Goal: Book appointment/travel/reservation

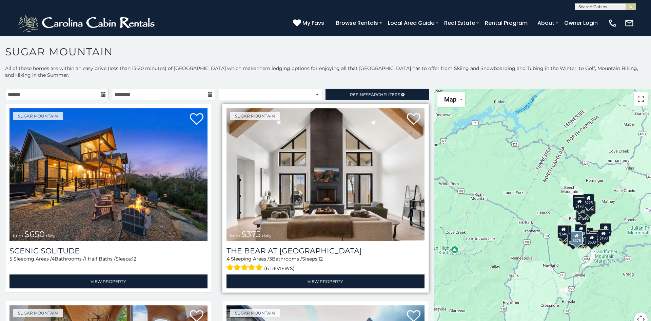
click at [332, 205] on img at bounding box center [326, 174] width 198 height 133
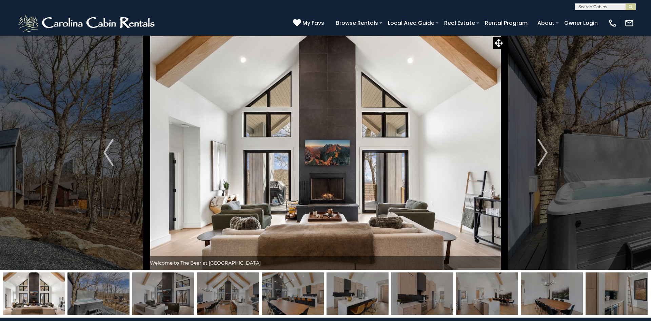
click at [545, 153] on img "Next" at bounding box center [543, 152] width 10 height 27
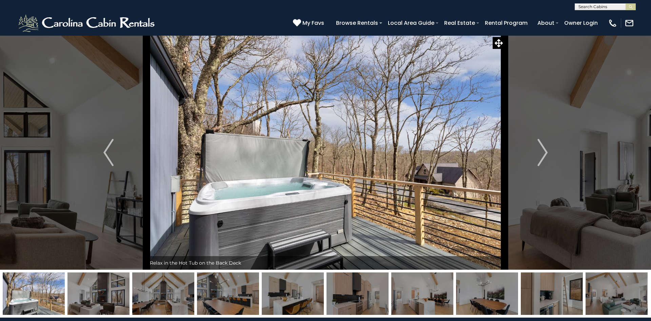
click at [545, 153] on img "Next" at bounding box center [543, 152] width 10 height 27
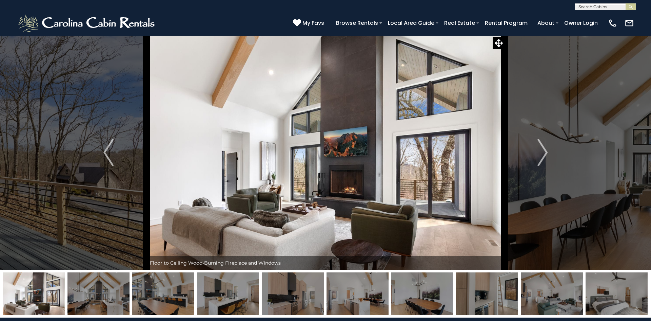
click at [545, 153] on img "Next" at bounding box center [543, 152] width 10 height 27
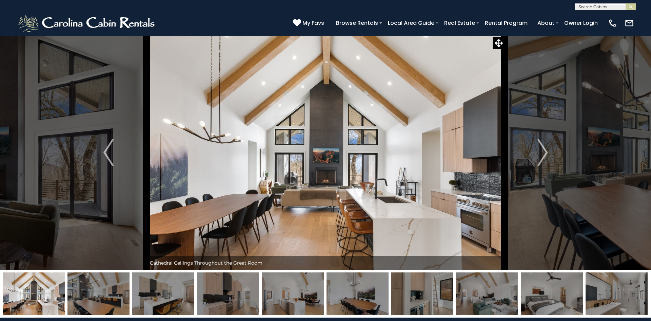
click at [545, 153] on img "Next" at bounding box center [543, 152] width 10 height 27
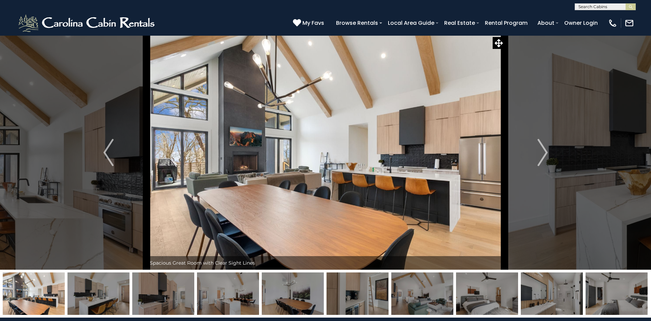
click at [545, 153] on img "Next" at bounding box center [543, 152] width 10 height 27
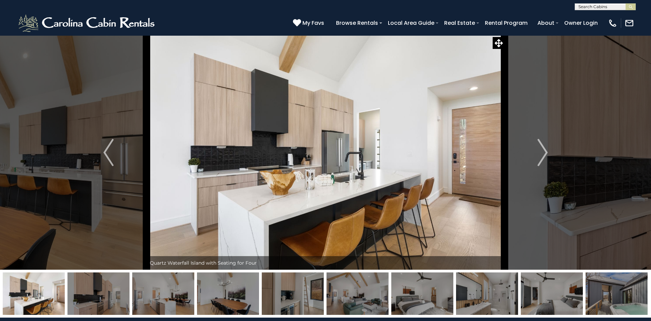
click at [545, 153] on img "Next" at bounding box center [543, 152] width 10 height 27
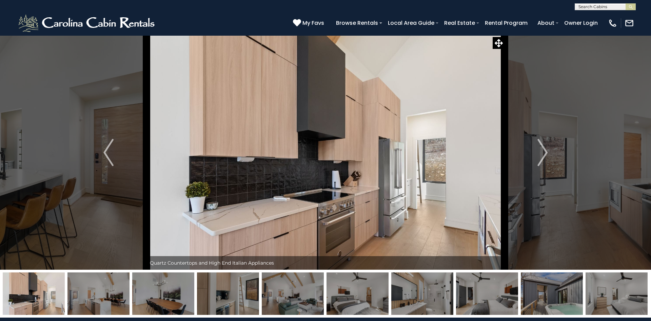
click at [545, 153] on img "Next" at bounding box center [543, 152] width 10 height 27
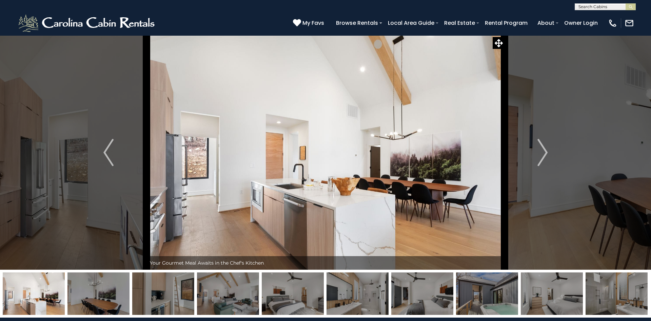
click at [545, 153] on img "Next" at bounding box center [543, 152] width 10 height 27
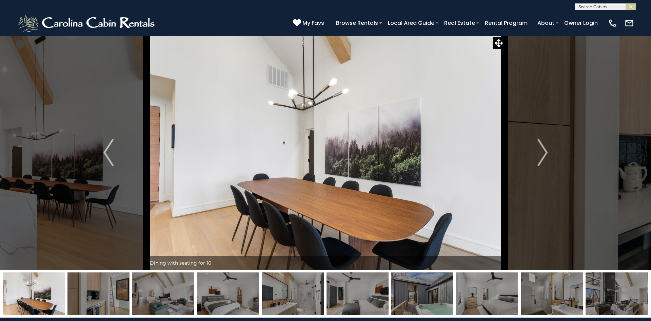
click at [545, 153] on img "Next" at bounding box center [543, 152] width 10 height 27
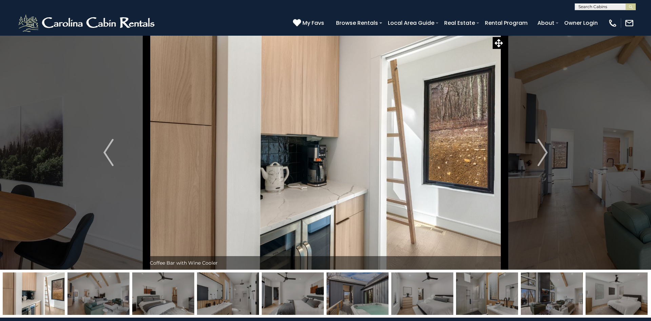
click at [545, 153] on img "Next" at bounding box center [543, 152] width 10 height 27
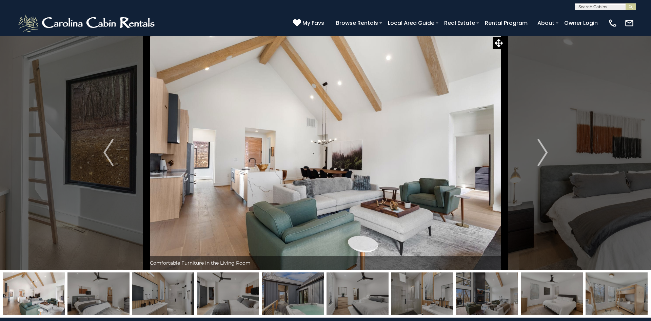
click at [545, 153] on img "Next" at bounding box center [543, 152] width 10 height 27
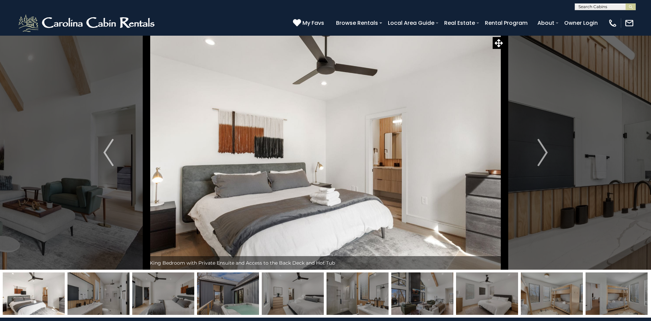
click at [545, 153] on img "Next" at bounding box center [543, 152] width 10 height 27
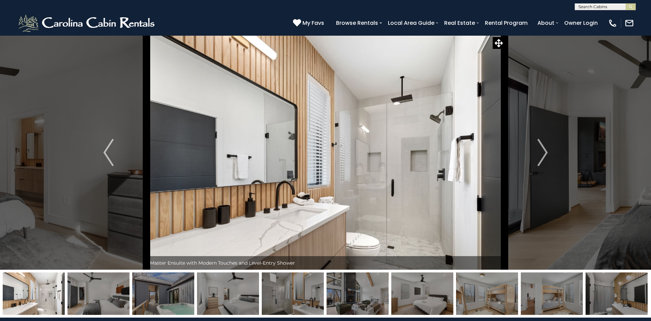
click at [545, 153] on img "Next" at bounding box center [543, 152] width 10 height 27
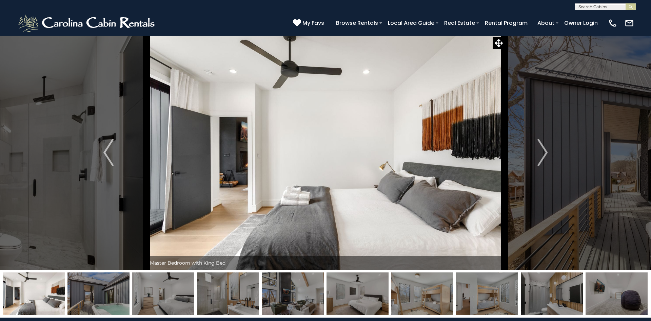
click at [545, 153] on img "Next" at bounding box center [543, 152] width 10 height 27
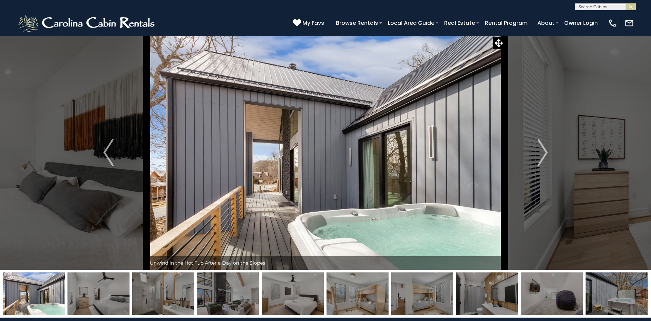
click at [545, 153] on img "Next" at bounding box center [543, 152] width 10 height 27
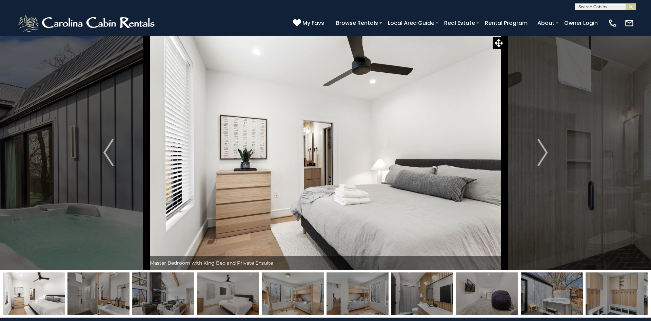
click at [545, 153] on img "Next" at bounding box center [543, 152] width 10 height 27
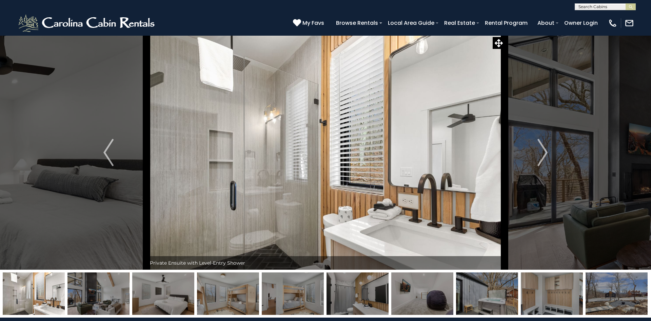
click at [545, 153] on img "Next" at bounding box center [543, 152] width 10 height 27
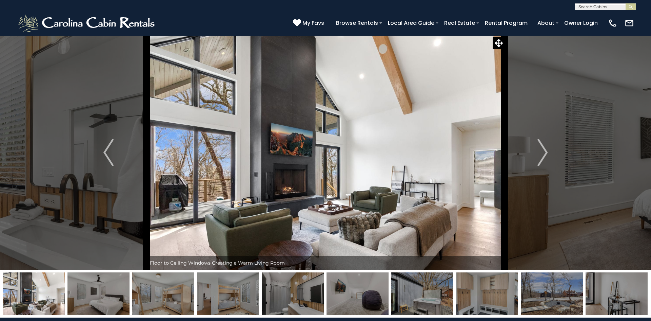
click at [545, 153] on img "Next" at bounding box center [543, 152] width 10 height 27
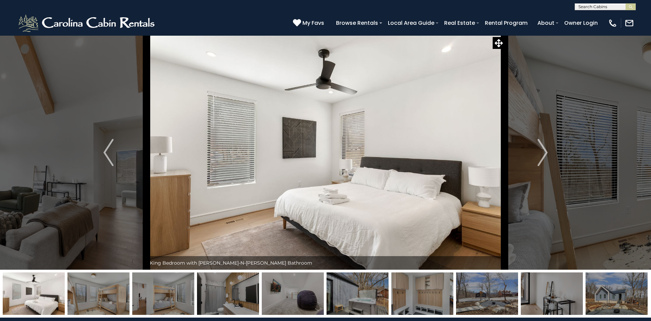
click at [545, 153] on img "Next" at bounding box center [543, 152] width 10 height 27
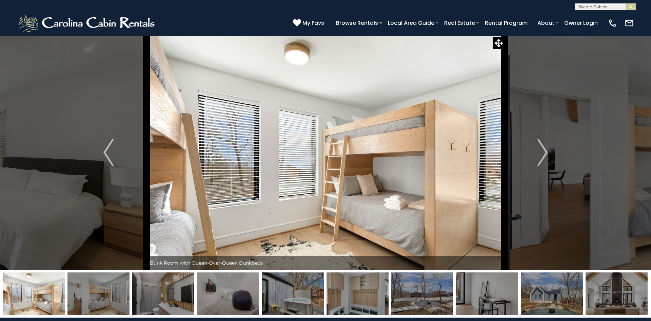
click at [545, 153] on img "Next" at bounding box center [543, 152] width 10 height 27
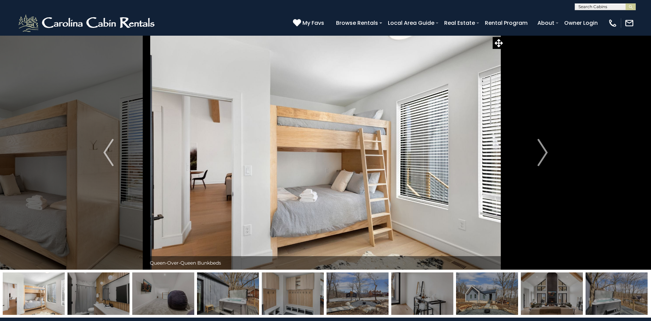
click at [545, 153] on img "Next" at bounding box center [543, 152] width 10 height 27
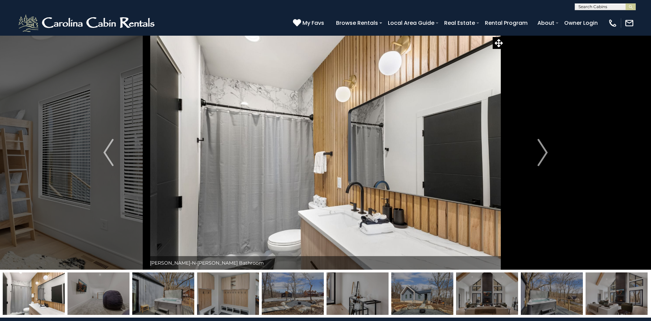
click at [545, 153] on img "Next" at bounding box center [543, 152] width 10 height 27
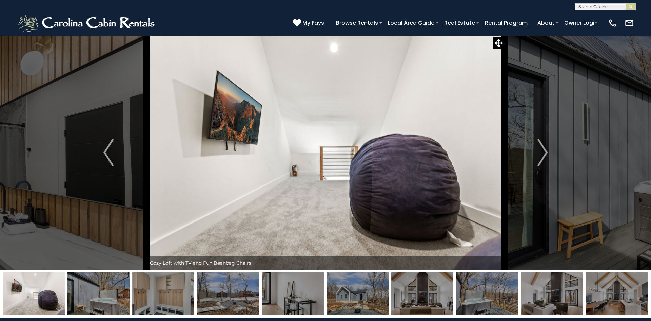
click at [545, 153] on img "Next" at bounding box center [543, 152] width 10 height 27
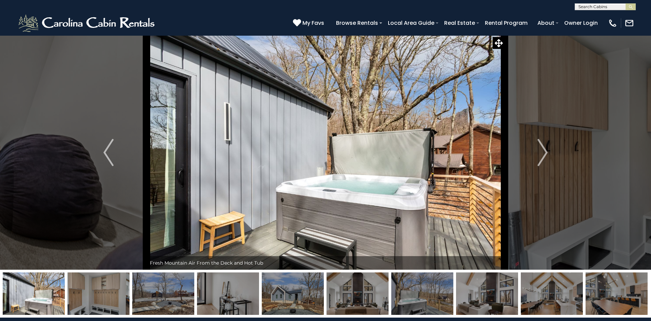
click at [545, 153] on img "Next" at bounding box center [543, 152] width 10 height 27
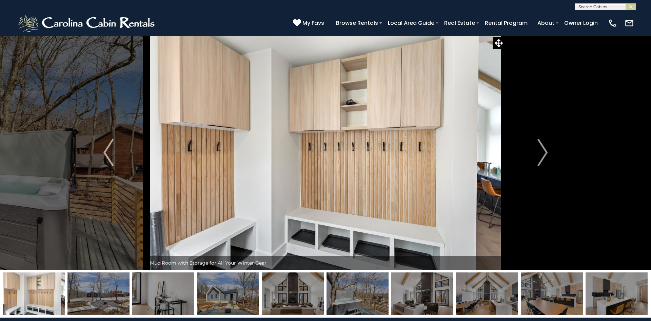
click at [545, 153] on img "Next" at bounding box center [543, 152] width 10 height 27
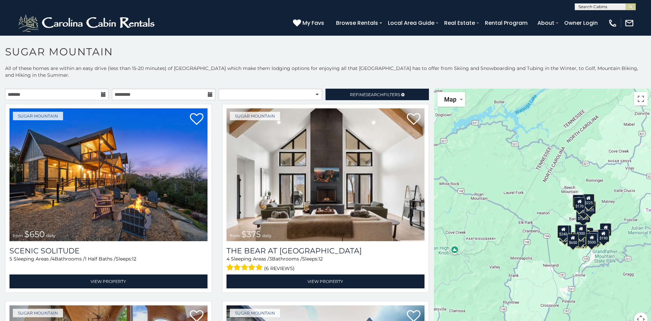
click at [105, 96] on icon at bounding box center [103, 94] width 5 height 5
click at [101, 95] on icon at bounding box center [103, 94] width 5 height 5
click at [65, 97] on input "text" at bounding box center [56, 95] width 103 height 12
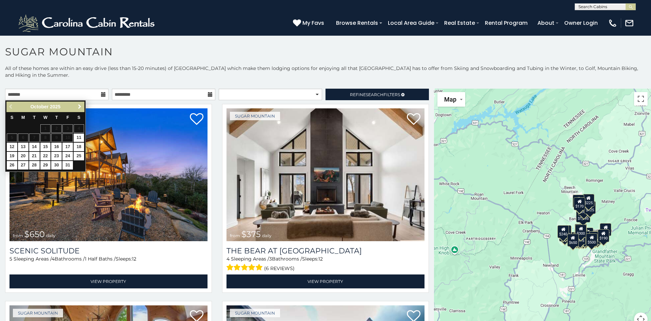
click at [79, 105] on span "Next" at bounding box center [79, 106] width 5 height 5
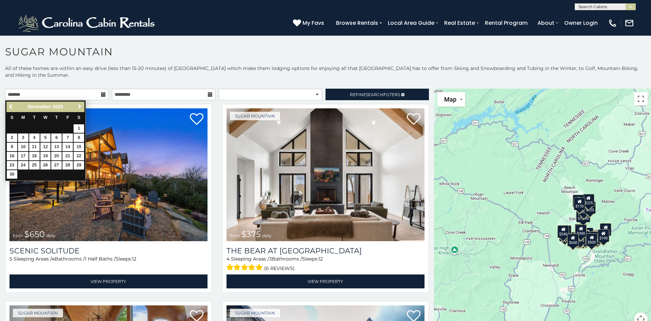
click at [80, 105] on span "Next" at bounding box center [79, 106] width 5 height 5
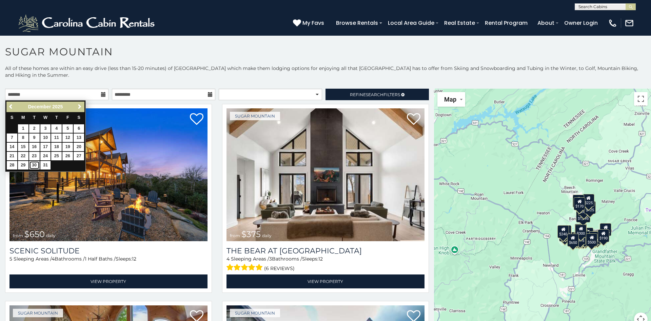
click at [35, 167] on link "30" at bounding box center [34, 165] width 11 height 8
type input "**********"
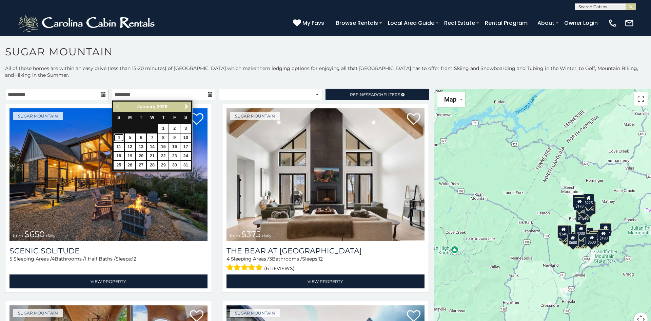
click at [120, 137] on link "4" at bounding box center [119, 137] width 11 height 8
type input "**********"
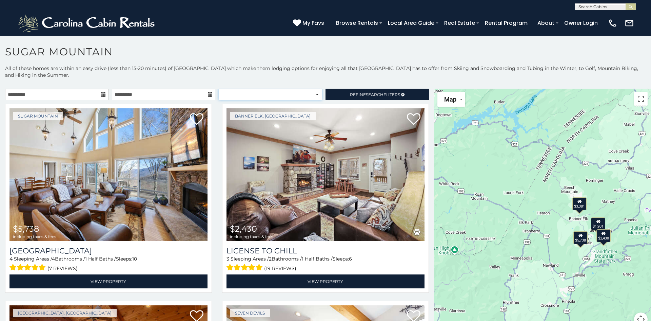
click at [318, 94] on select "**********" at bounding box center [270, 95] width 103 height 12
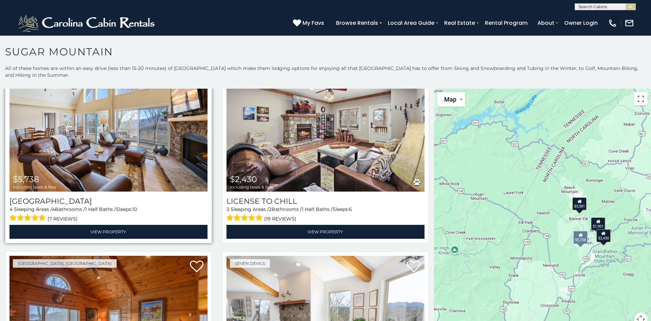
scroll to position [50, 0]
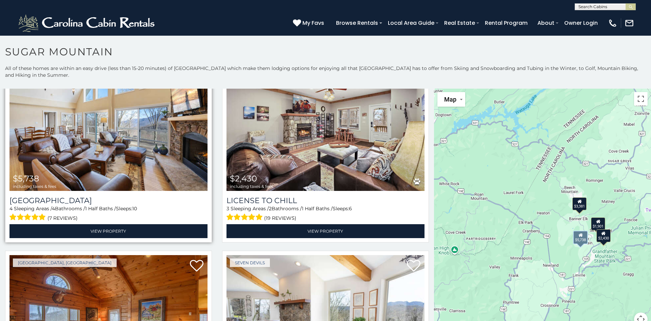
click at [119, 156] on img at bounding box center [108, 124] width 198 height 133
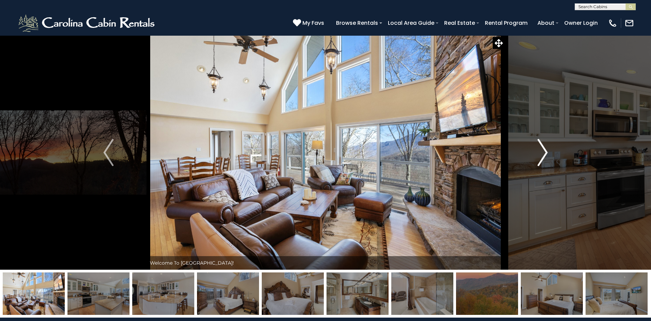
click at [546, 153] on img "Next" at bounding box center [543, 152] width 10 height 27
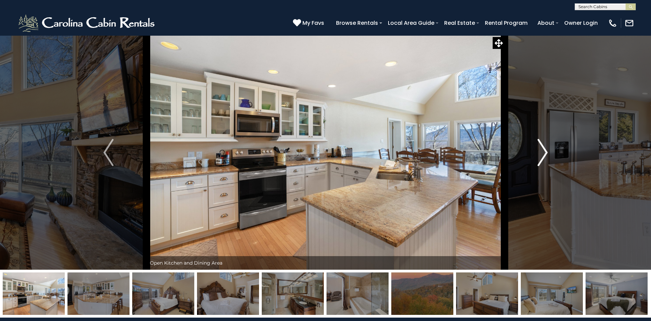
click at [545, 151] on img "Next" at bounding box center [543, 152] width 10 height 27
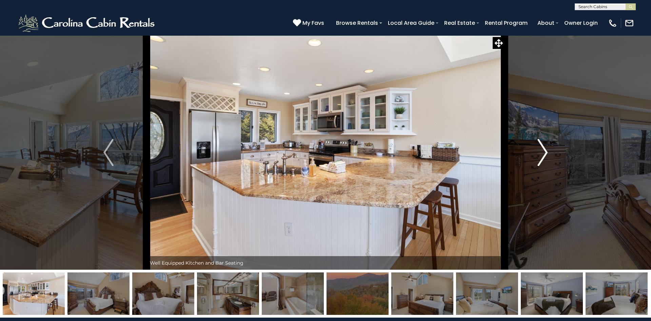
click at [545, 151] on img "Next" at bounding box center [543, 152] width 10 height 27
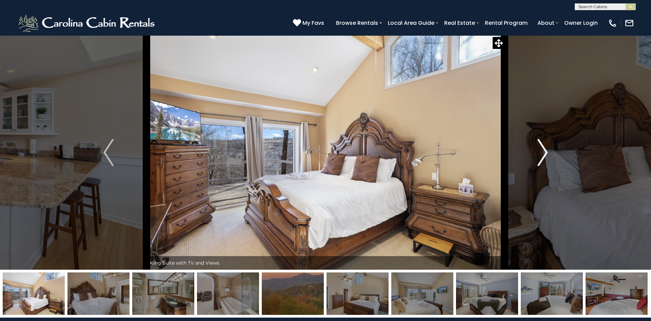
click at [545, 151] on img "Next" at bounding box center [543, 152] width 10 height 27
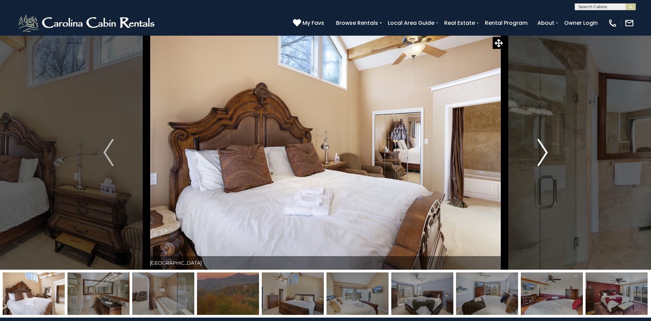
click at [545, 151] on img "Next" at bounding box center [543, 152] width 10 height 27
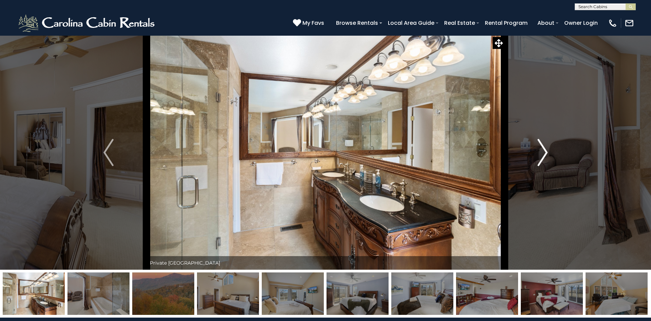
click at [545, 151] on img "Next" at bounding box center [543, 152] width 10 height 27
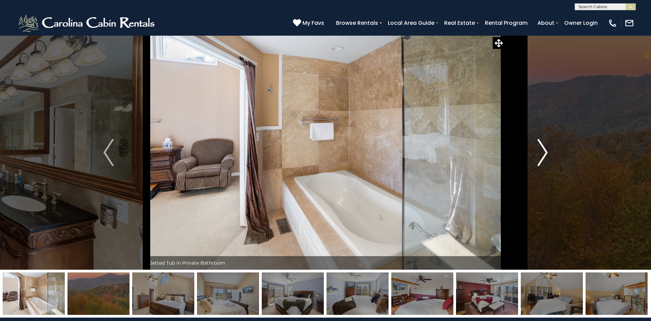
click at [545, 151] on img "Next" at bounding box center [543, 152] width 10 height 27
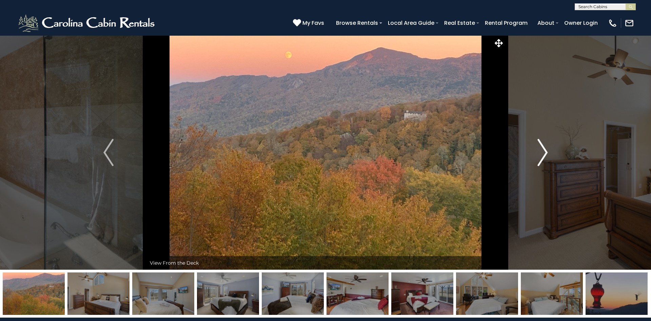
click at [545, 151] on img "Next" at bounding box center [543, 152] width 10 height 27
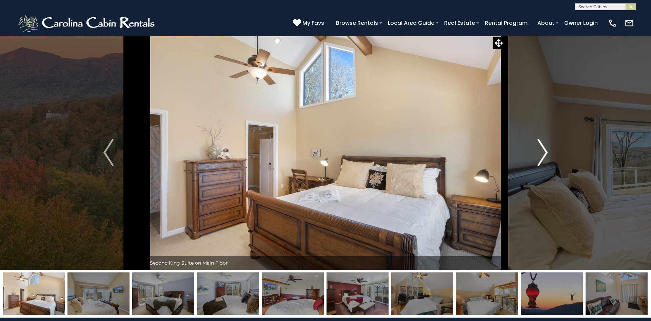
click at [545, 151] on img "Next" at bounding box center [543, 152] width 10 height 27
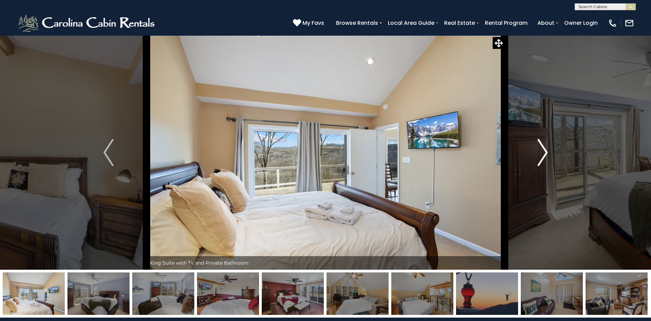
click at [545, 151] on img "Next" at bounding box center [543, 152] width 10 height 27
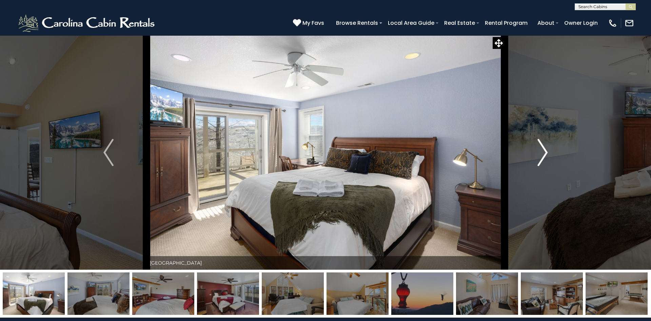
click at [545, 151] on img "Next" at bounding box center [543, 152] width 10 height 27
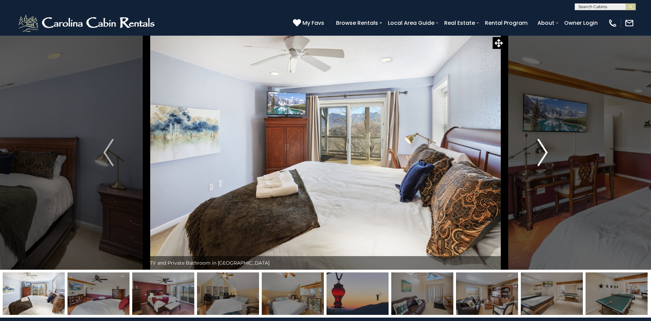
click at [545, 151] on img "Next" at bounding box center [543, 152] width 10 height 27
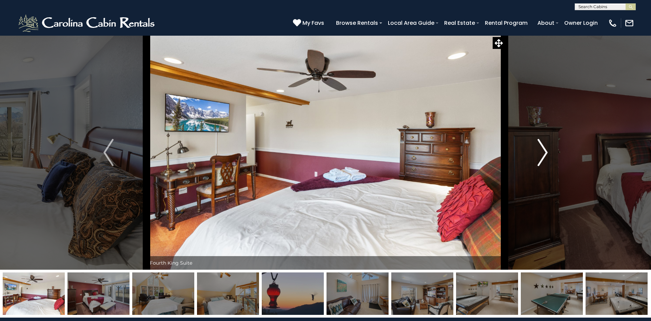
click at [544, 152] on img "Next" at bounding box center [543, 152] width 10 height 27
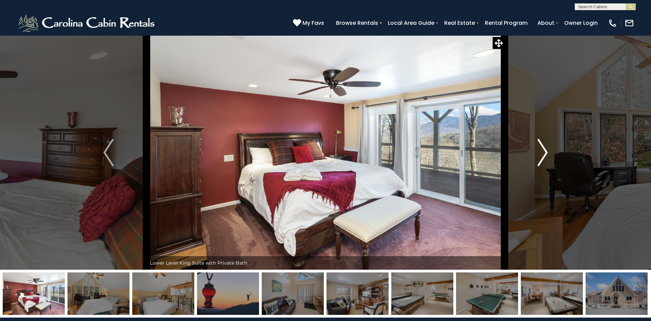
click at [544, 152] on img "Next" at bounding box center [543, 152] width 10 height 27
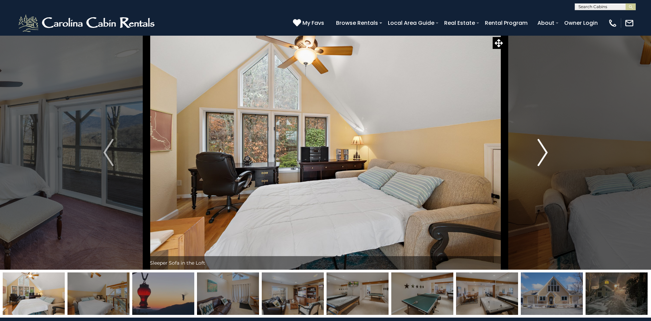
click at [544, 152] on img "Next" at bounding box center [543, 152] width 10 height 27
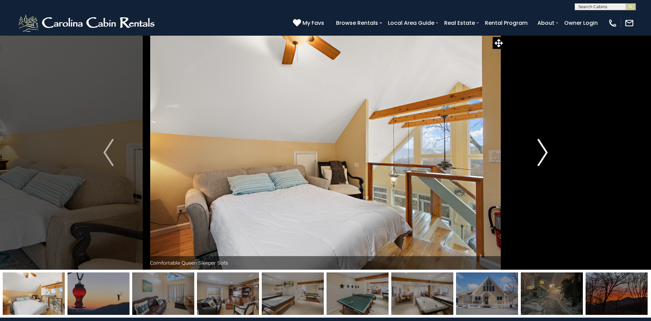
click at [544, 152] on img "Next" at bounding box center [543, 152] width 10 height 27
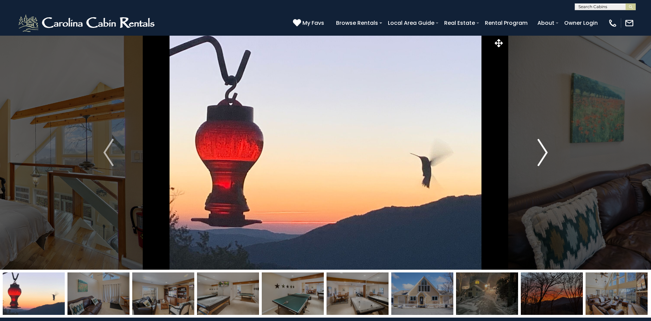
click at [544, 152] on img "Next" at bounding box center [543, 152] width 10 height 27
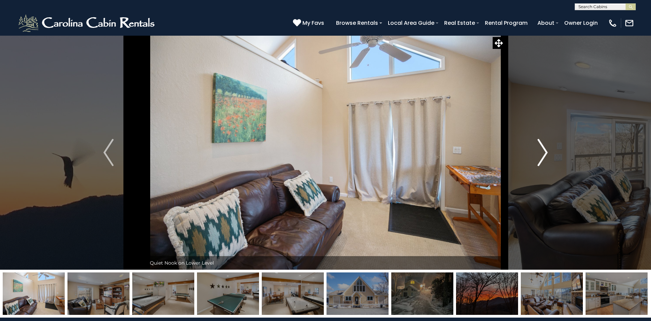
click at [544, 152] on img "Next" at bounding box center [543, 152] width 10 height 27
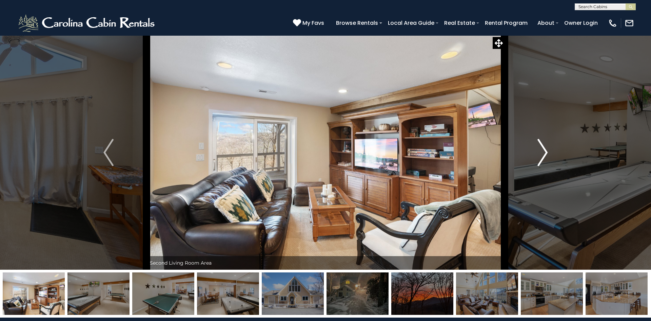
click at [544, 152] on img "Next" at bounding box center [543, 152] width 10 height 27
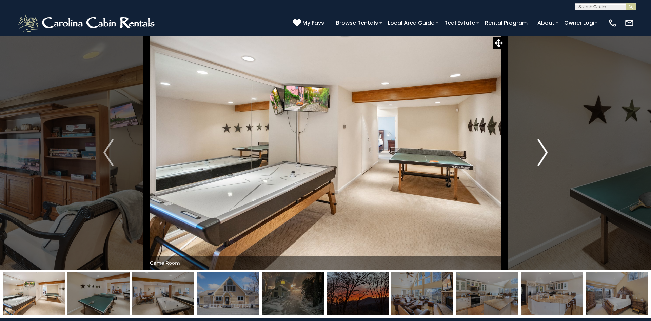
click at [544, 152] on img "Next" at bounding box center [543, 152] width 10 height 27
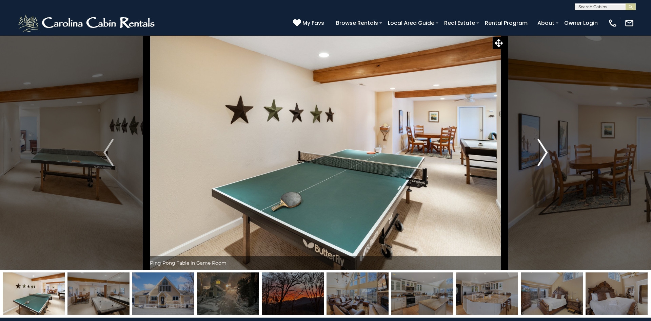
click at [544, 152] on img "Next" at bounding box center [543, 152] width 10 height 27
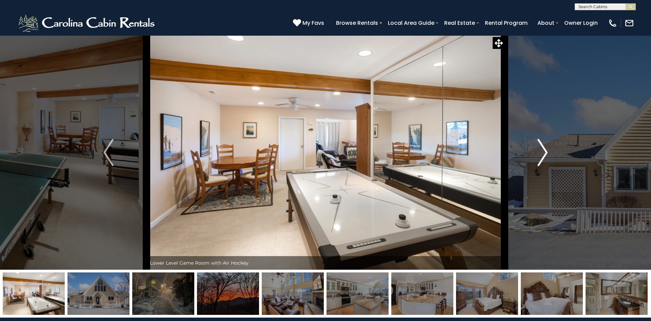
click at [544, 152] on img "Next" at bounding box center [543, 152] width 10 height 27
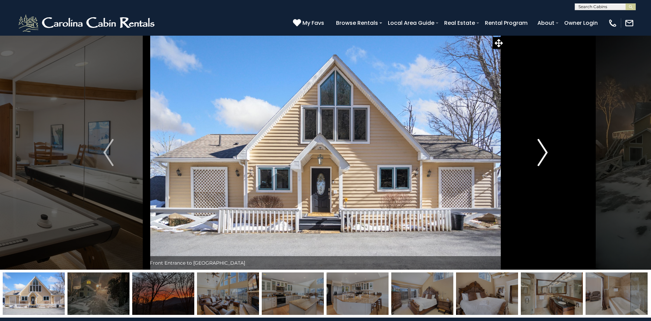
click at [544, 152] on img "Next" at bounding box center [543, 152] width 10 height 27
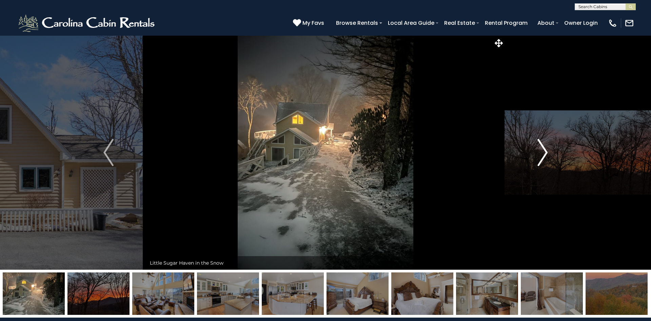
click at [544, 152] on img "Next" at bounding box center [543, 152] width 10 height 27
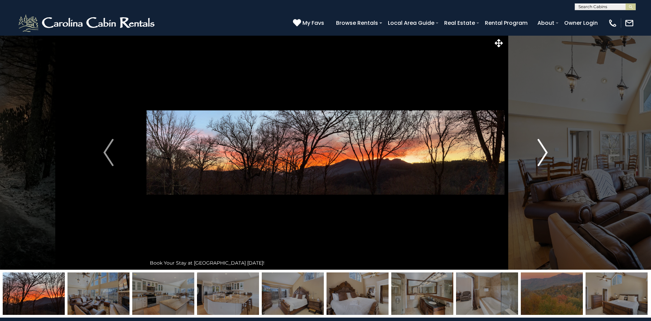
click at [544, 152] on img "Next" at bounding box center [543, 152] width 10 height 27
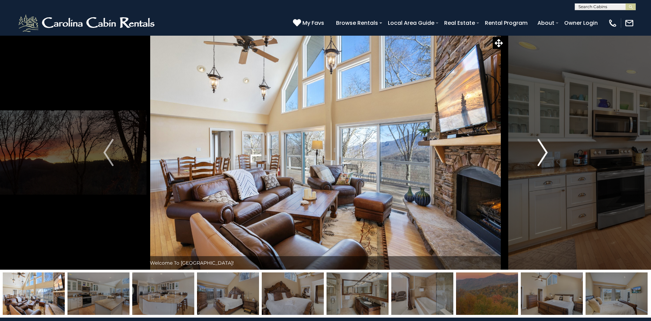
click at [544, 152] on img "Next" at bounding box center [543, 152] width 10 height 27
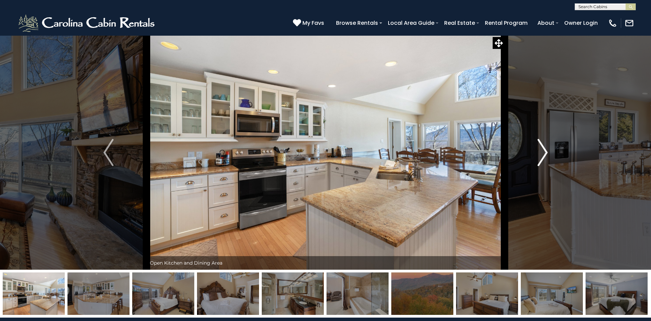
click at [544, 152] on img "Next" at bounding box center [543, 152] width 10 height 27
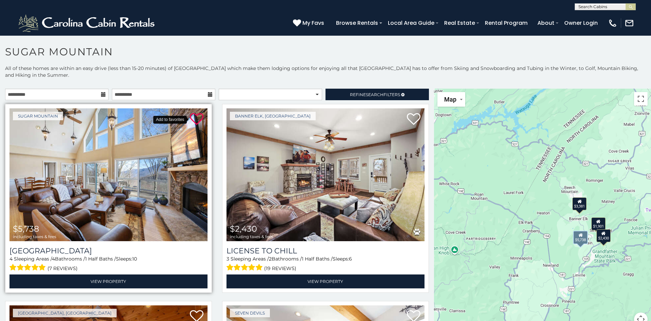
click at [198, 119] on icon at bounding box center [197, 119] width 14 height 14
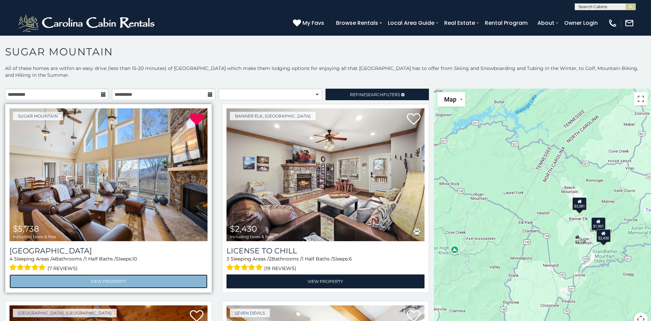
click at [84, 280] on link "View Property" at bounding box center [108, 281] width 198 height 14
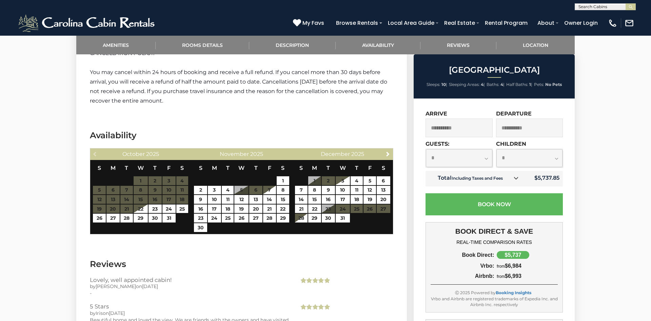
scroll to position [1320, 0]
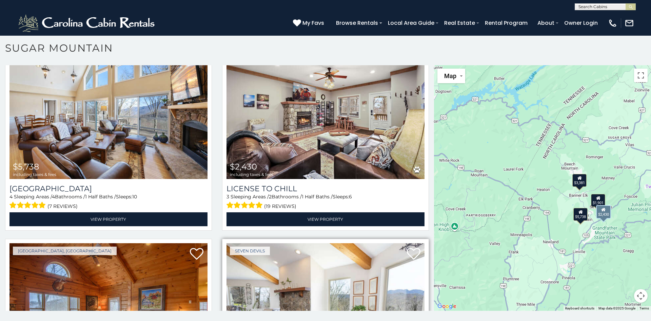
scroll to position [164, 0]
